Goal: Information Seeking & Learning: Learn about a topic

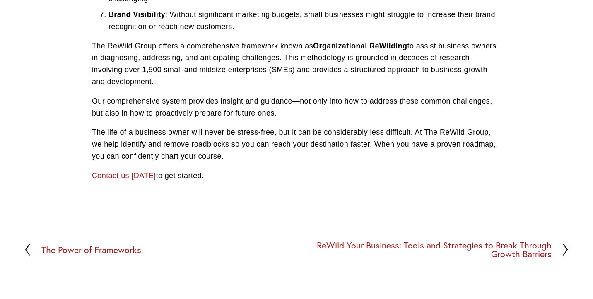
scroll to position [536, 0]
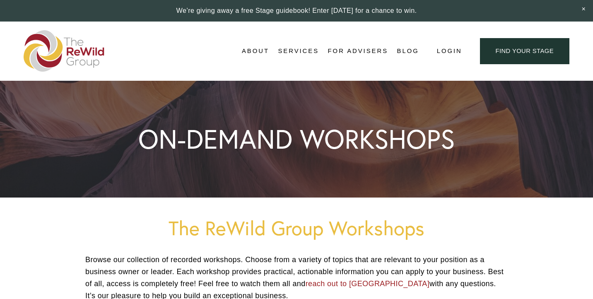
click at [82, 54] on img at bounding box center [64, 50] width 81 height 41
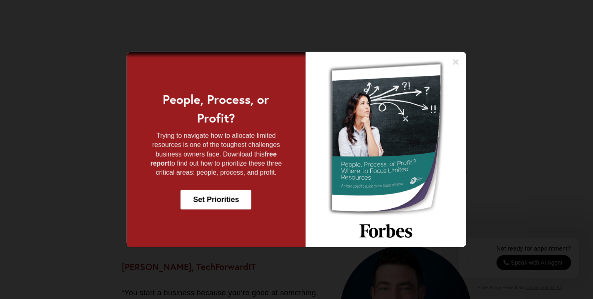
scroll to position [963, 0]
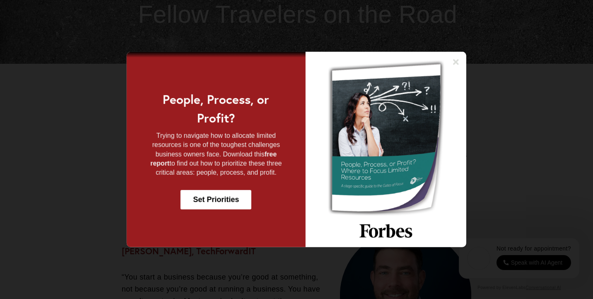
click at [456, 81] on img at bounding box center [386, 150] width 161 height 196
click at [458, 56] on img at bounding box center [386, 150] width 161 height 196
click at [458, 59] on icon at bounding box center [456, 62] width 8 height 8
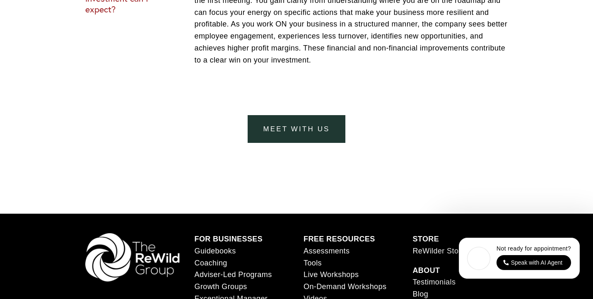
scroll to position [3242, 0]
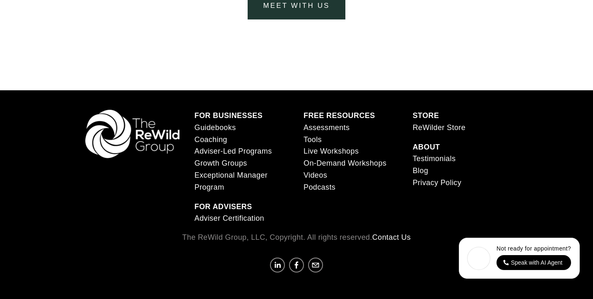
click at [327, 150] on link "Live Workshops" at bounding box center [331, 151] width 55 height 12
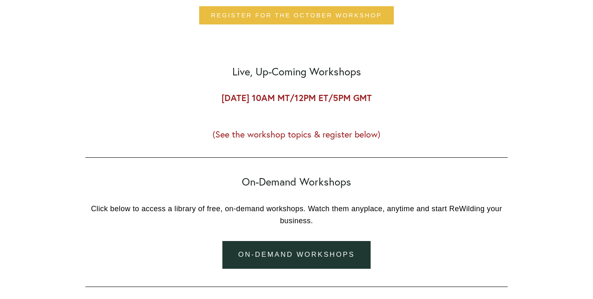
scroll to position [429, 0]
